Goal: Find specific page/section: Find specific page/section

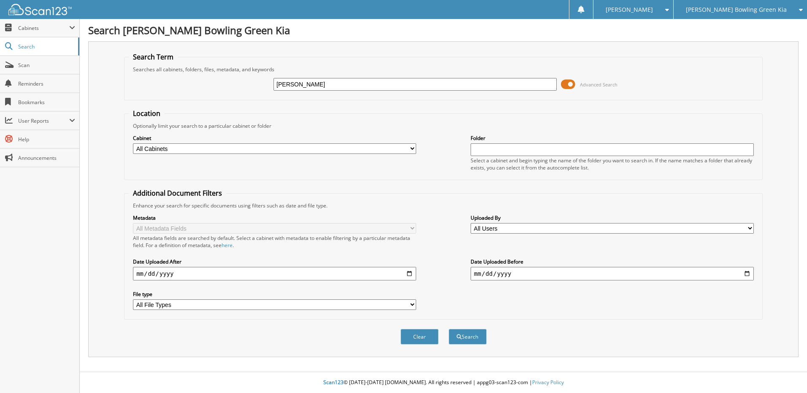
type input "danyn, michelle"
click at [449, 329] on button "Search" at bounding box center [468, 337] width 38 height 16
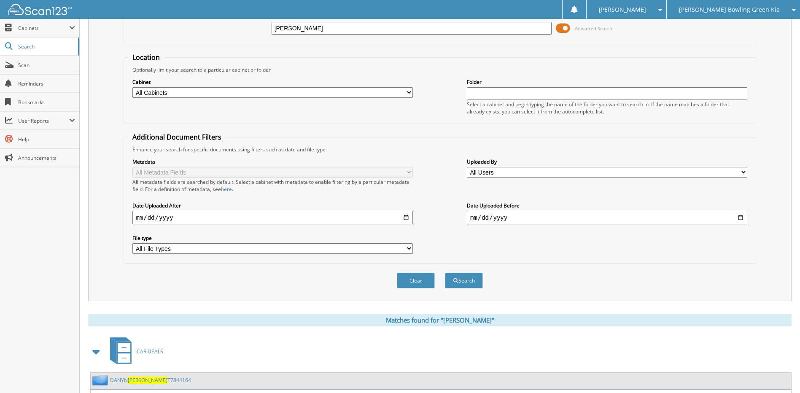
scroll to position [111, 0]
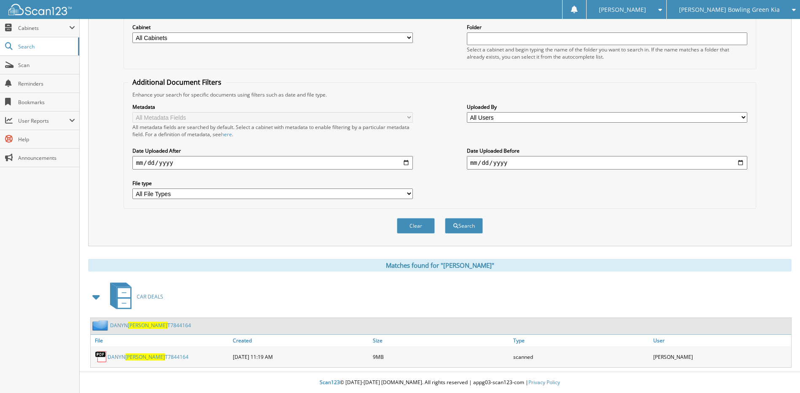
click at [144, 358] on span "MICHELLE" at bounding box center [145, 357] width 40 height 7
click at [37, 68] on span "Scan" at bounding box center [46, 65] width 57 height 7
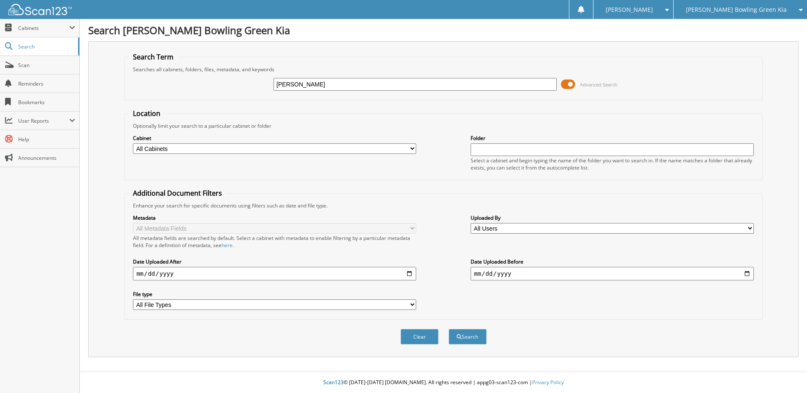
type input "[PERSON_NAME]"
click at [449, 329] on button "Search" at bounding box center [468, 337] width 38 height 16
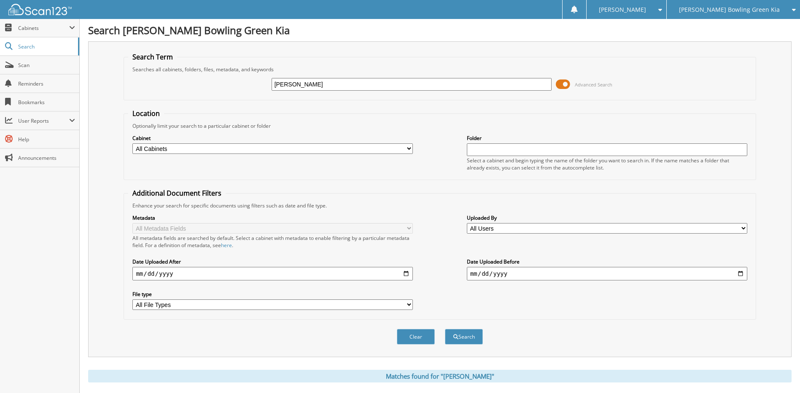
click at [705, 16] on div "[PERSON_NAME] Bowling Green Kia" at bounding box center [733, 9] width 125 height 19
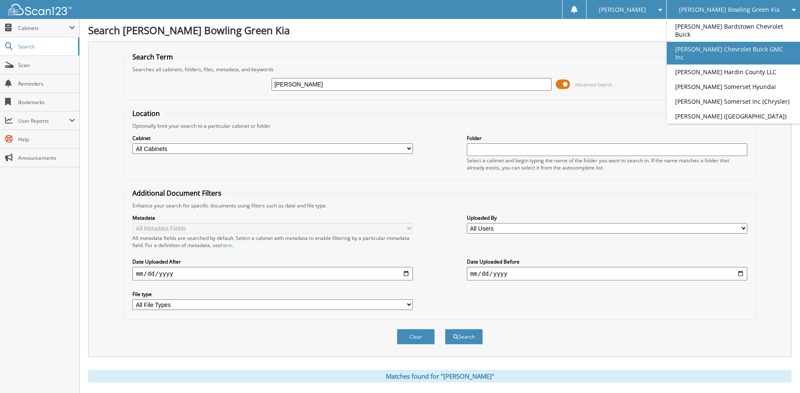
click at [726, 51] on link "[PERSON_NAME] Chevrolet Buick GMC Inc" at bounding box center [733, 53] width 133 height 23
